Goal: Communication & Community: Share content

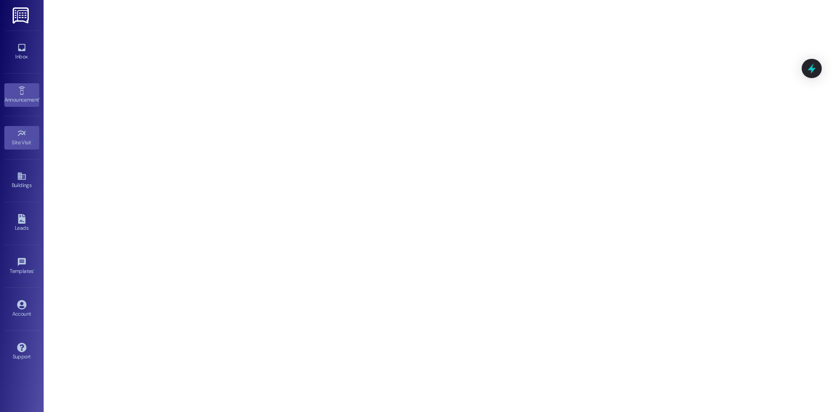
click at [27, 95] on link "Announcement •" at bounding box center [21, 95] width 35 height 24
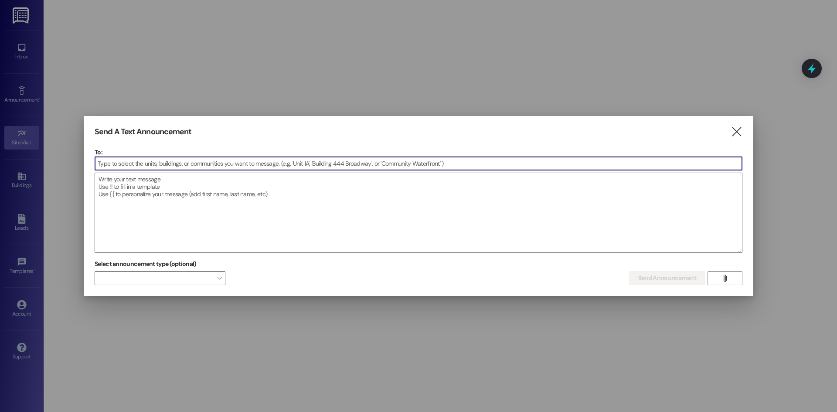
click at [175, 164] on input at bounding box center [418, 163] width 647 height 13
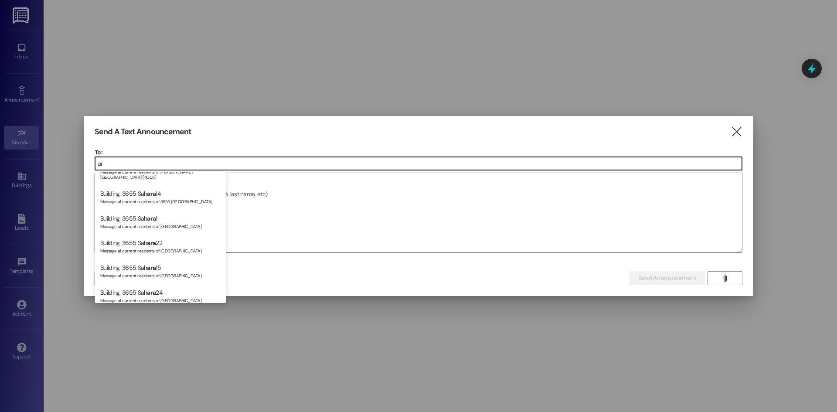
scroll to position [78, 0]
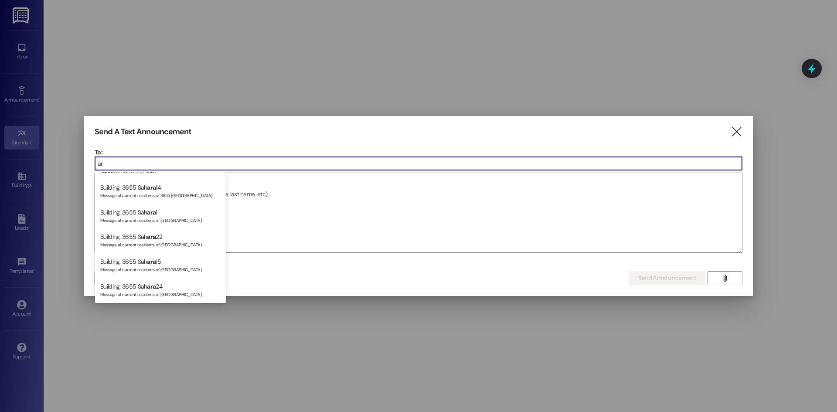
click at [151, 161] on input "ar" at bounding box center [418, 163] width 647 height 13
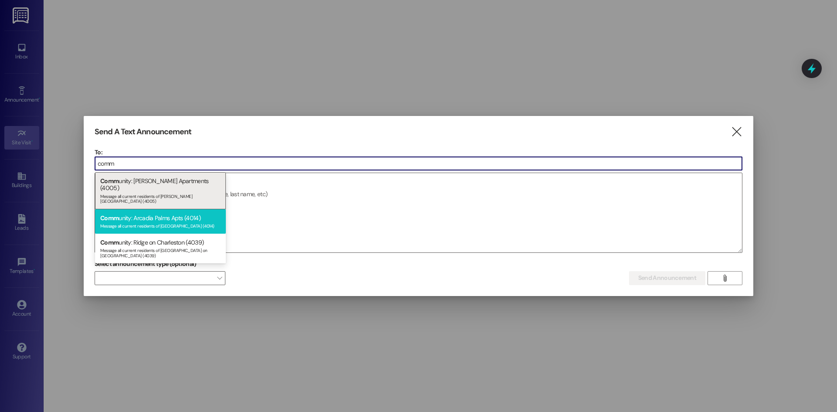
type input "comm"
click at [170, 209] on div "Comm unity: Arcadia Palms Apts (4014) Message all current residents of [GEOGRAP…" at bounding box center [160, 221] width 131 height 25
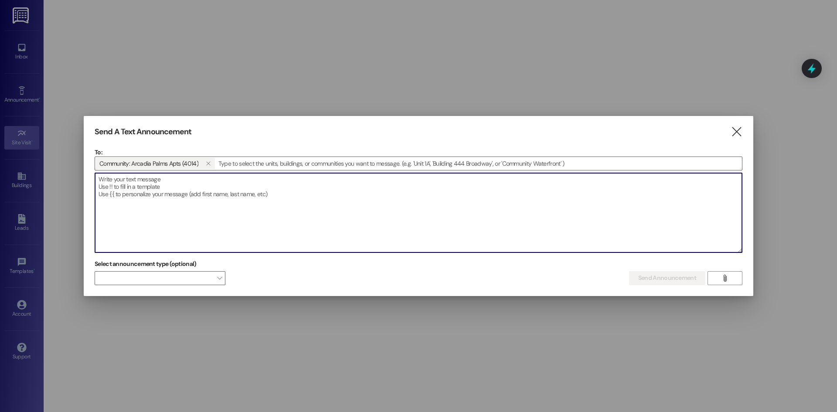
click at [176, 201] on textarea at bounding box center [418, 212] width 647 height 79
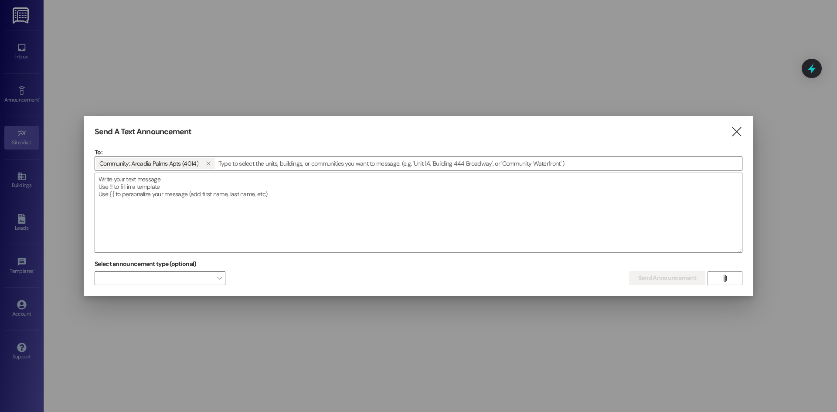
click at [252, 166] on input at bounding box center [479, 163] width 526 height 13
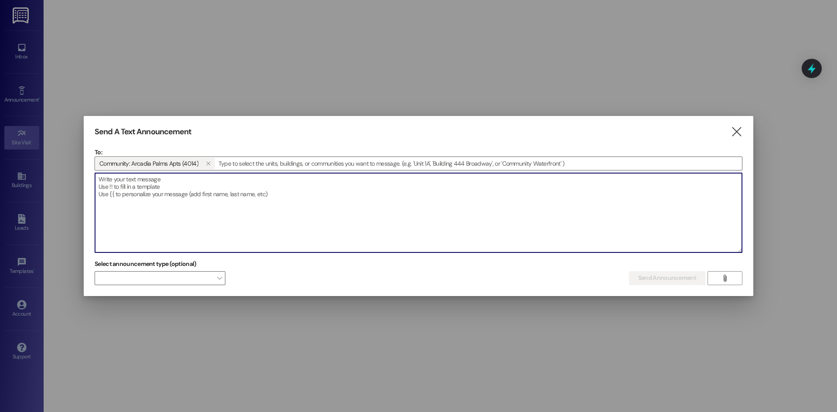
click at [216, 186] on textarea at bounding box center [418, 212] width 647 height 79
paste textarea "📢 Pool Announcement Dear Residents, The pool is open daily from 9:00 AM to 9:00…"
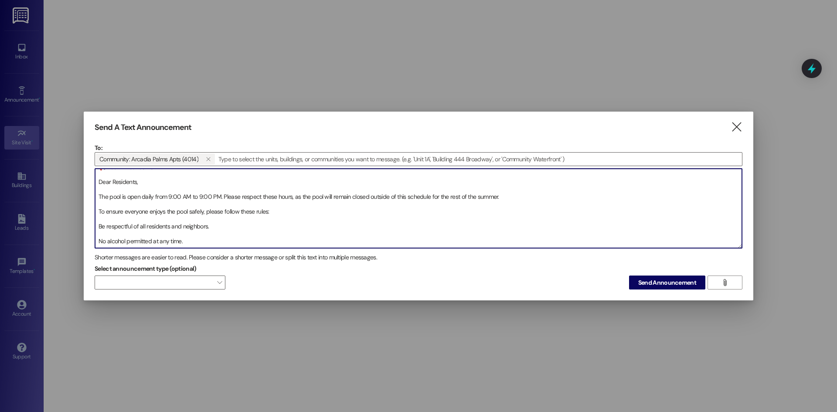
scroll to position [0, 0]
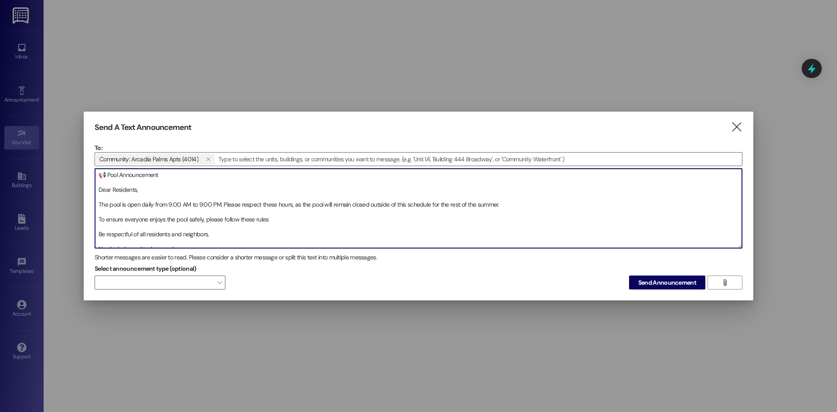
click at [99, 204] on textarea "📢 Pool Announcement Dear Residents, The pool is open daily from 9:00 AM to 9:00…" at bounding box center [418, 208] width 647 height 79
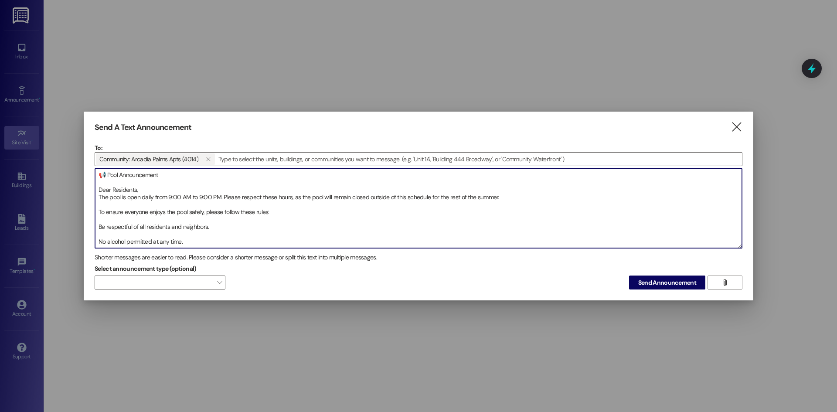
click at [98, 214] on textarea "📢 Pool Announcement Dear Residents, The pool is open daily from 9:00 AM to 9:00…" at bounding box center [418, 208] width 647 height 79
click at [99, 228] on textarea "📢 Pool Announcement Dear Residents, The pool is open daily from 9:00 AM to 9:00…" at bounding box center [418, 208] width 647 height 79
click at [210, 225] on textarea "📢 Pool Announcement Dear Residents, The pool is open daily from 9:00 AM to 9:00…" at bounding box center [418, 208] width 647 height 79
click at [217, 222] on textarea "📢 Pool Announcement Dear Residents, The pool is open daily from 9:00 AM to 9:00…" at bounding box center [418, 208] width 647 height 79
click at [98, 233] on textarea "📢 Pool Announcement Dear Residents, The pool is open daily from 9:00 AM to 9:00…" at bounding box center [418, 208] width 647 height 79
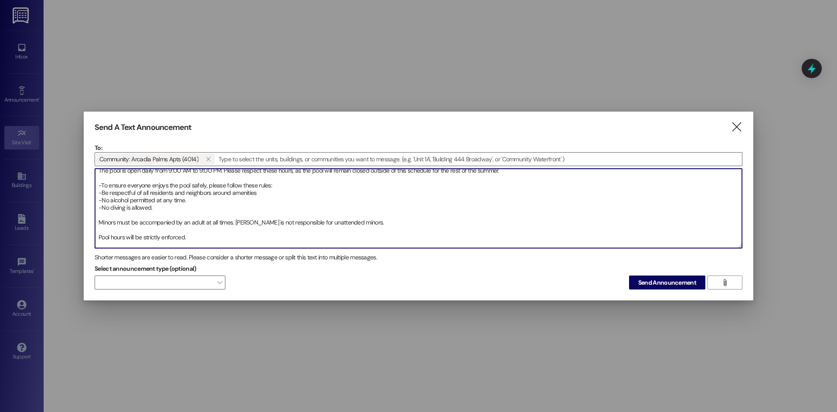
scroll to position [33, 0]
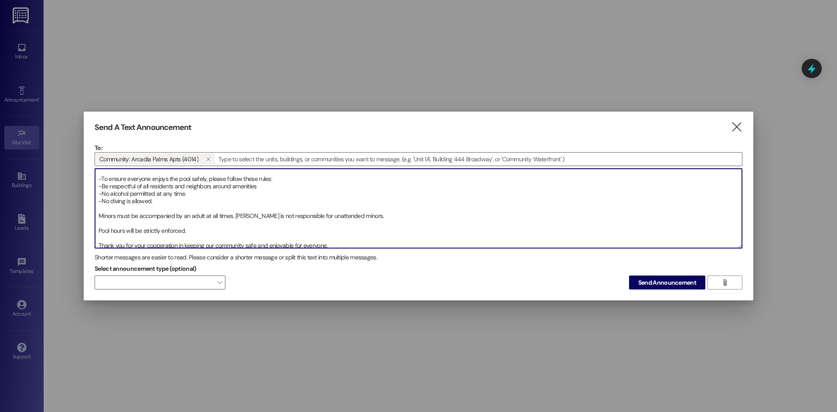
click at [100, 216] on textarea "📢 Pool Announcement Dear Residents, The pool is open daily from 9:00 AM to 9:00…" at bounding box center [418, 208] width 647 height 79
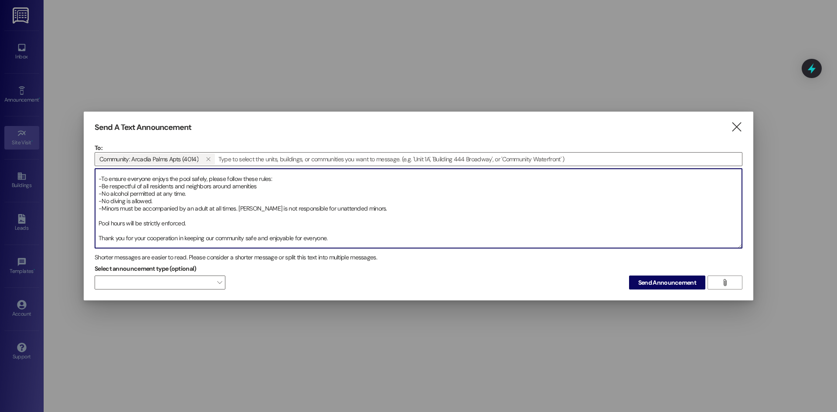
click at [101, 222] on textarea "📢 Pool Announcement Dear Residents, The pool is open daily from 9:00 AM to 9:00…" at bounding box center [418, 208] width 647 height 79
click at [98, 224] on textarea "📢 Pool Announcement Dear Residents, The pool is open daily from 9:00 AM to 9:00…" at bounding box center [418, 208] width 647 height 79
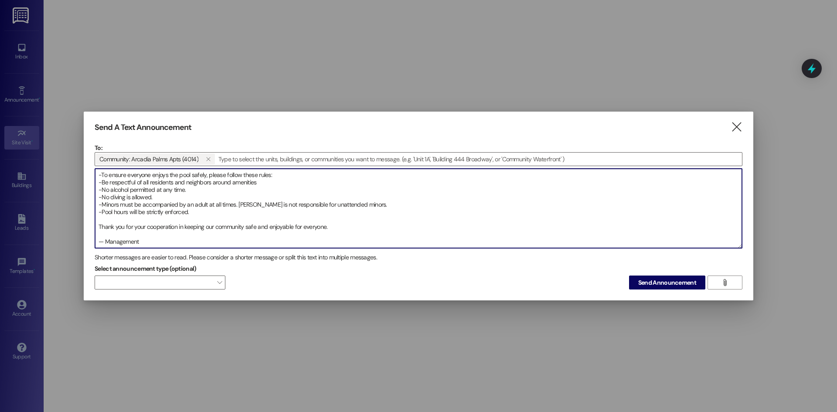
scroll to position [0, 0]
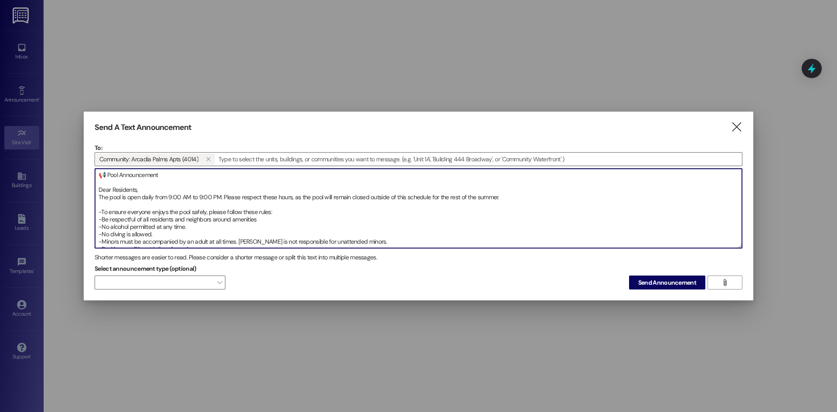
drag, startPoint x: 336, startPoint y: 237, endPoint x: 115, endPoint y: 136, distance: 243.6
click at [115, 136] on div "Send A Text Announcement  To: Community: Arcadia Palms Apts (4014)   Drop im…" at bounding box center [418, 206] width 669 height 189
click at [235, 214] on textarea "📢 Pool Announcement Dear Residents, The pool is open daily from 9:00 AM to 9:00…" at bounding box center [418, 208] width 647 height 79
drag, startPoint x: 114, startPoint y: 238, endPoint x: 33, endPoint y: 146, distance: 122.6
click at [33, 146] on div "Send A Text Announcement  To: Community: Arcadia Palms Apts (4014)   Drop im…" at bounding box center [418, 206] width 837 height 412
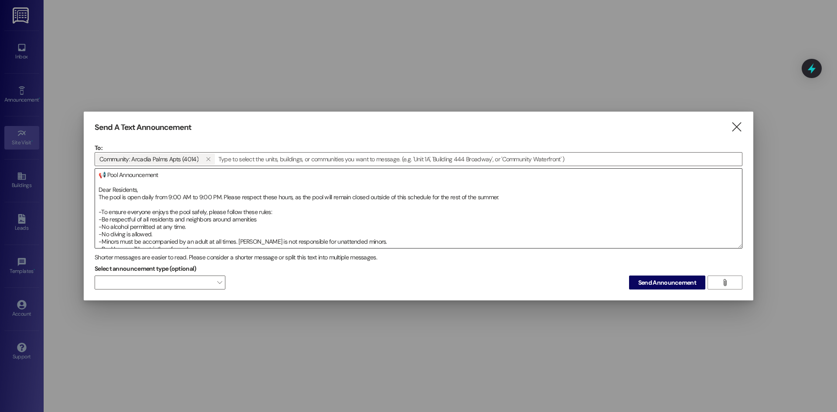
click at [354, 221] on textarea "📢 Pool Announcement Dear Residents, The pool is open daily from 9:00 AM to 9:00…" at bounding box center [418, 208] width 647 height 79
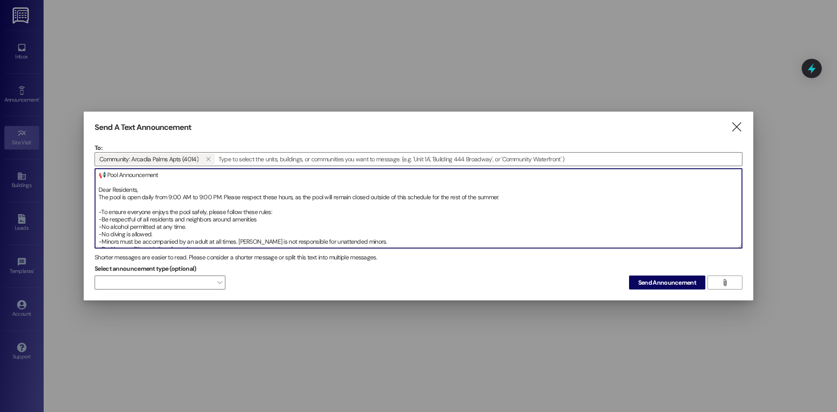
click at [408, 244] on textarea "📢 Pool Announcement Dear Residents, The pool is open daily from 9:00 AM to 9:00…" at bounding box center [418, 208] width 647 height 79
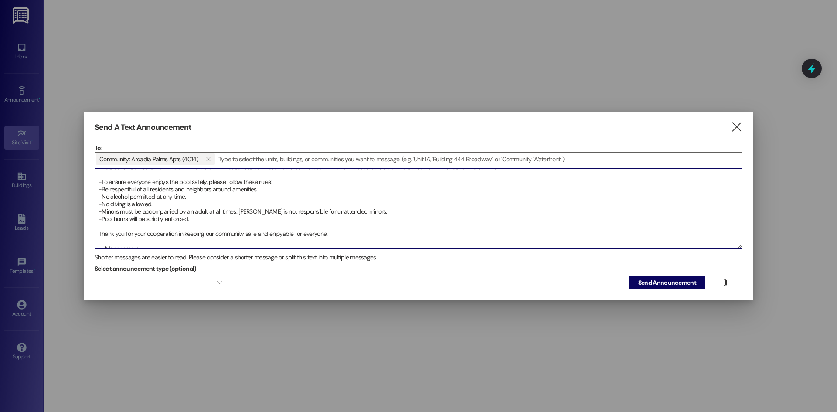
scroll to position [37, 0]
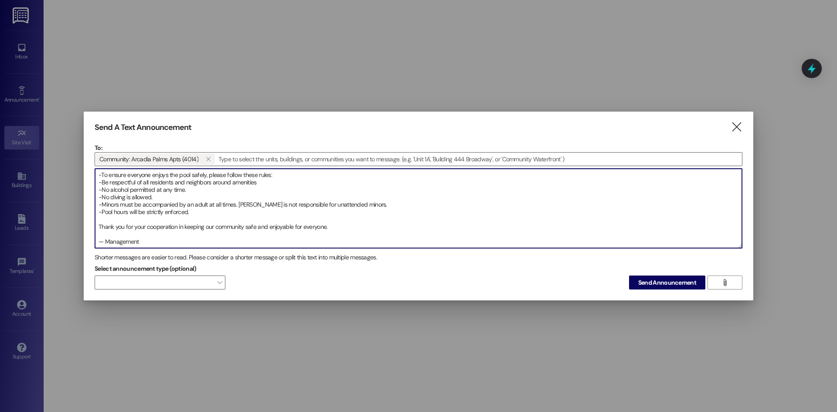
click at [257, 230] on textarea "📢 Pool Announcement Dear Residents, The pool is open daily from 9:00 AM to 9:00…" at bounding box center [418, 208] width 647 height 79
click at [224, 237] on textarea "📢 Pool Announcement Dear Residents, The pool is open daily from 9:00 AM to 9:00…" at bounding box center [418, 208] width 647 height 79
click at [220, 242] on textarea "📢 Pool Announcement Dear Residents, The pool is open daily from 9:00 AM to 9:00…" at bounding box center [418, 208] width 647 height 79
paste textarea "📢 Anuncio de la Alberca Estimados Residentes, La alberca estará abierta diariam…"
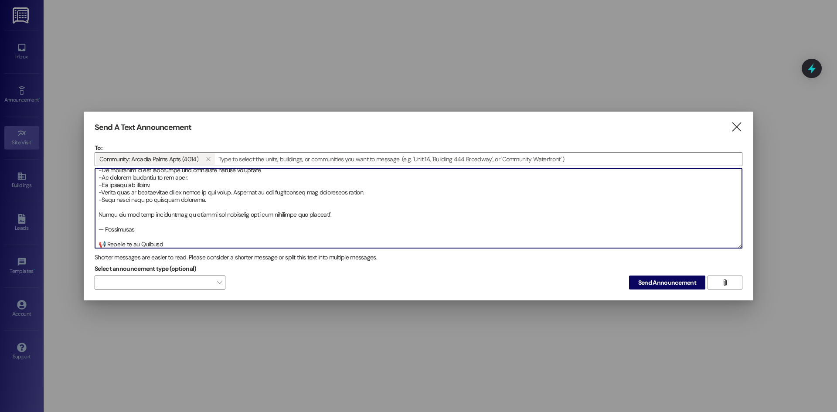
scroll to position [197, 0]
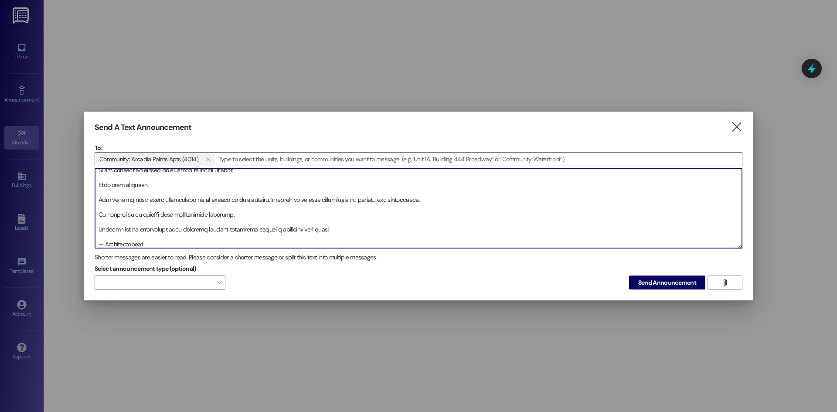
click at [96, 229] on textarea at bounding box center [418, 208] width 647 height 79
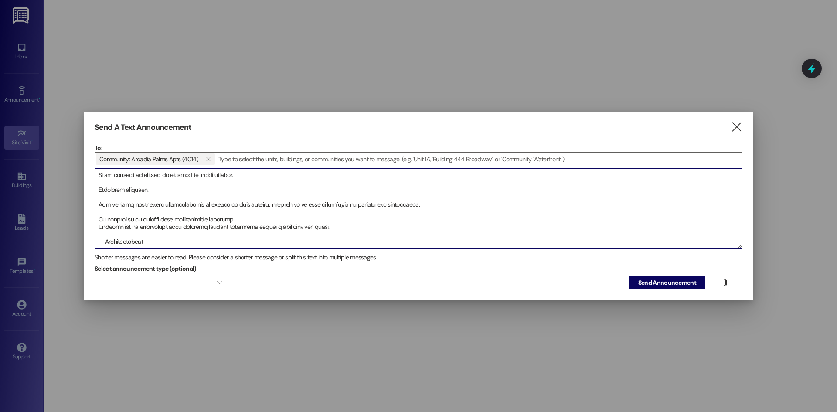
scroll to position [193, 0]
click at [100, 220] on textarea at bounding box center [418, 208] width 647 height 79
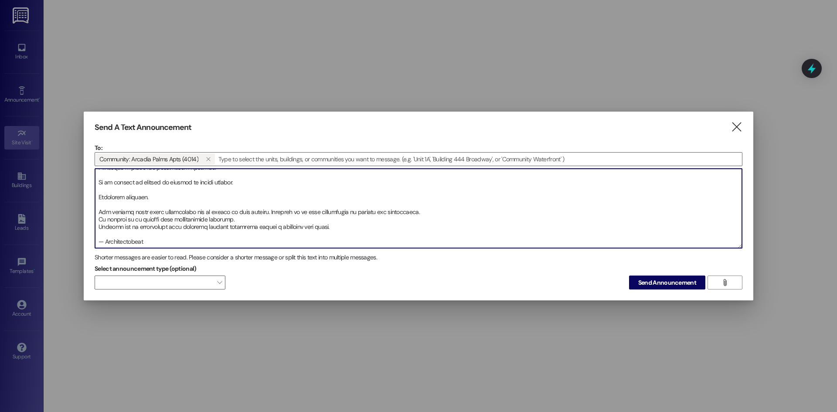
scroll to position [185, 0]
click at [98, 211] on textarea at bounding box center [418, 208] width 647 height 79
click at [99, 206] on textarea at bounding box center [418, 208] width 647 height 79
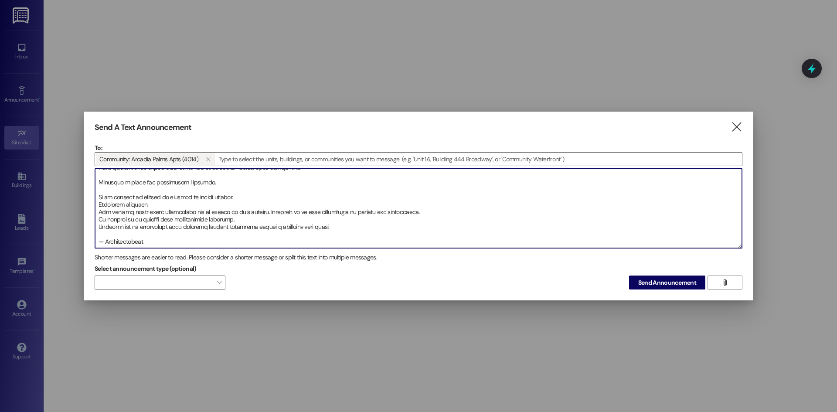
click at [98, 192] on textarea at bounding box center [418, 208] width 647 height 79
type textarea "📢 Lore Ipsumdolorsi Amet Consectet, Adi elit se doei tempo inci 4:77 UT la 4:00…"
click at [669, 280] on span "Send Announcement" at bounding box center [667, 282] width 58 height 9
